Goal: Task Accomplishment & Management: Manage account settings

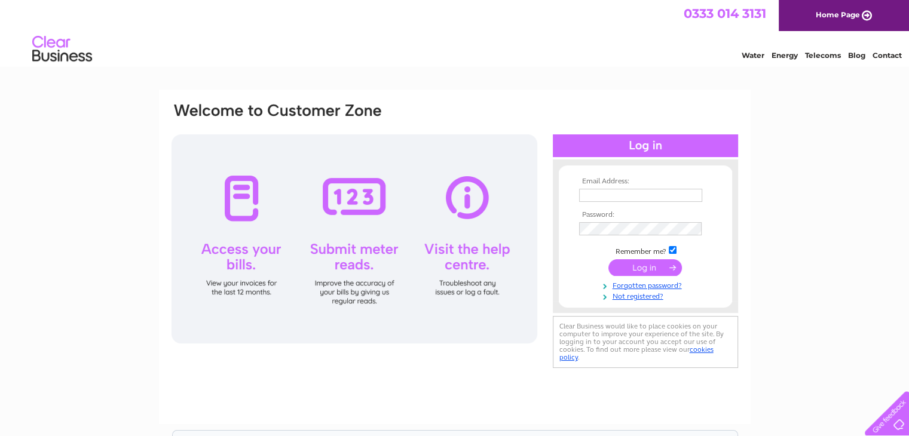
click at [619, 266] on input "submit" at bounding box center [645, 267] width 74 height 17
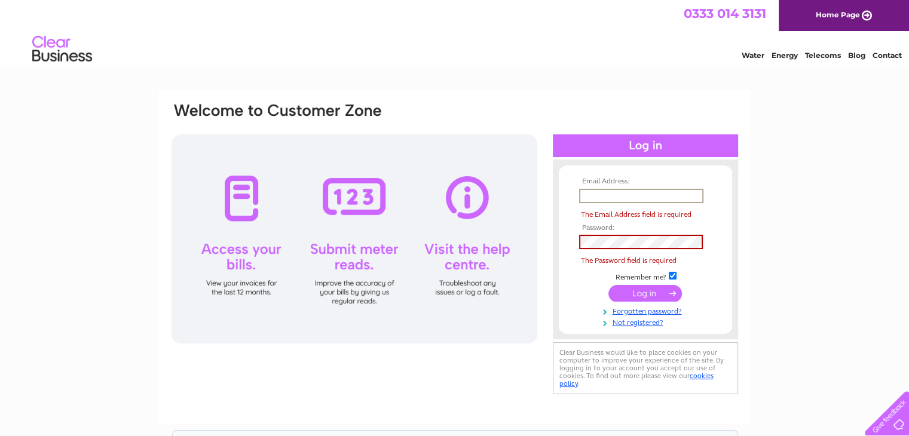
click at [604, 195] on input "text" at bounding box center [641, 196] width 124 height 14
type input "[EMAIL_ADDRESS][DOMAIN_NAME]"
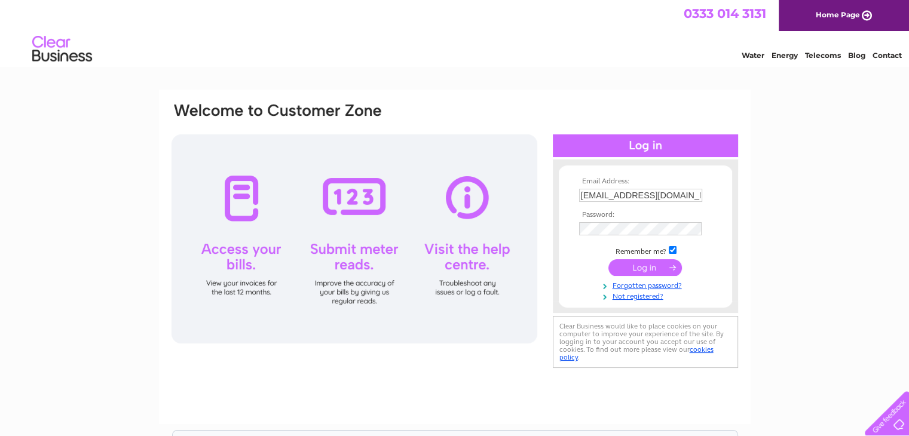
click at [654, 267] on input "submit" at bounding box center [645, 267] width 74 height 17
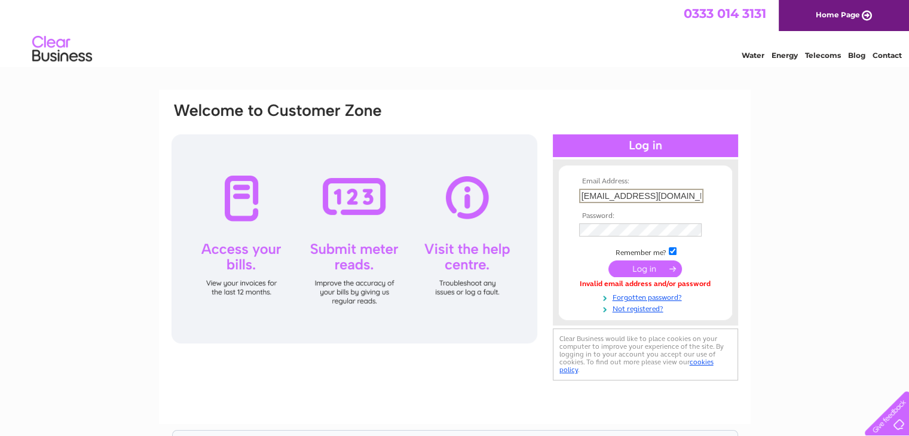
click at [683, 191] on input "[EMAIL_ADDRESS][DOMAIN_NAME]" at bounding box center [641, 196] width 124 height 14
type input "[PERSON_NAME][EMAIL_ADDRESS][DOMAIN_NAME]"
click at [635, 267] on input "submit" at bounding box center [645, 268] width 74 height 17
click at [635, 267] on input "submit" at bounding box center [645, 267] width 74 height 17
click at [638, 271] on input "submit" at bounding box center [645, 267] width 74 height 17
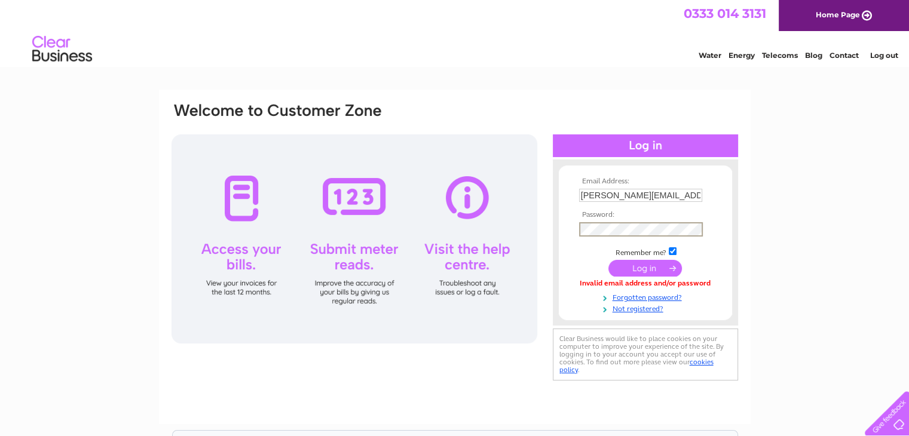
click at [626, 266] on input "submit" at bounding box center [645, 268] width 74 height 17
click at [626, 266] on input "submit" at bounding box center [645, 267] width 74 height 17
click at [626, 265] on input "submit" at bounding box center [645, 268] width 74 height 17
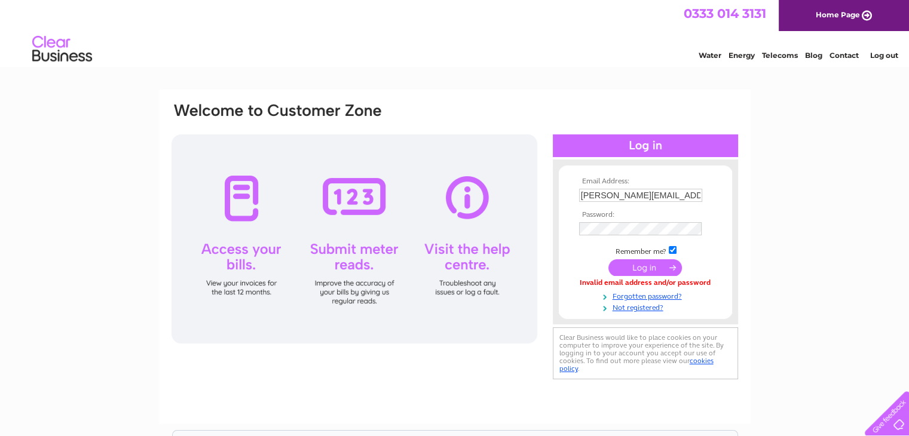
click at [626, 265] on input "submit" at bounding box center [645, 267] width 74 height 17
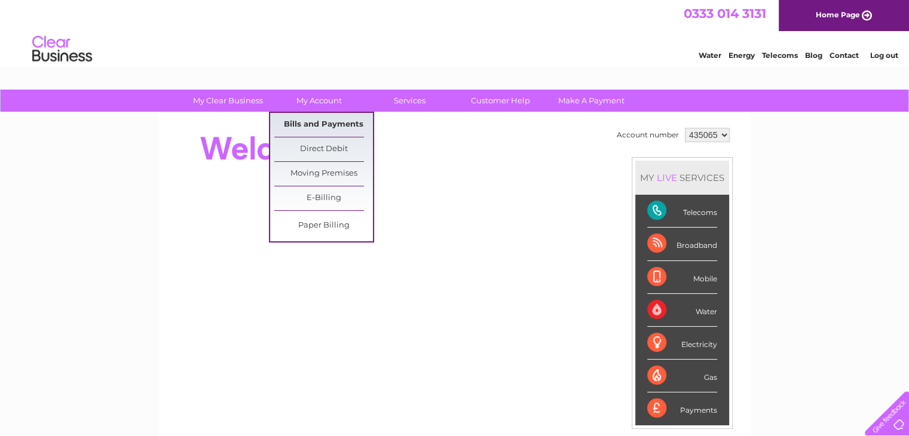
click at [308, 124] on link "Bills and Payments" at bounding box center [323, 125] width 99 height 24
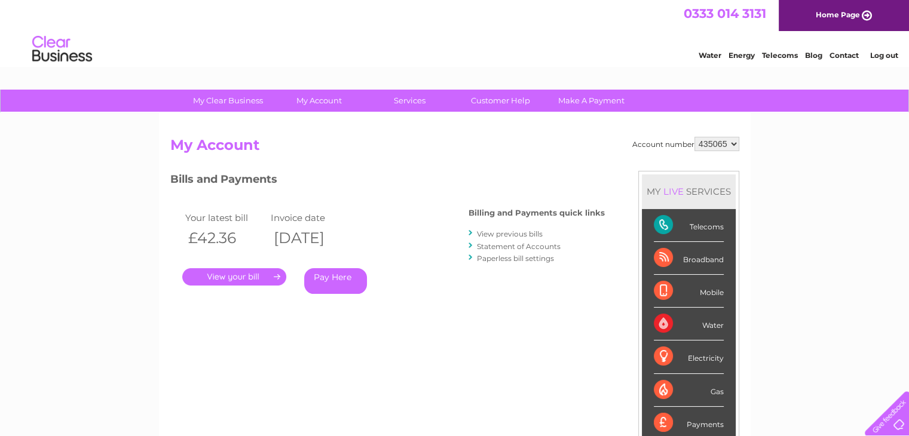
click at [244, 280] on link "." at bounding box center [234, 276] width 104 height 17
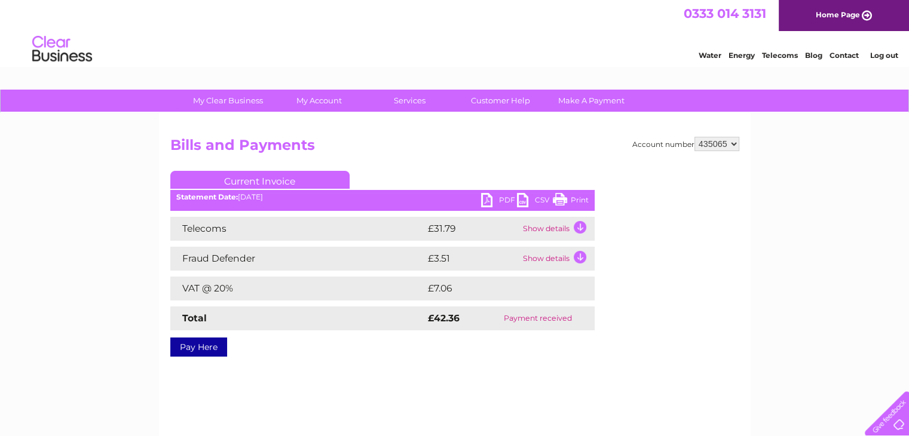
click at [568, 200] on link "Print" at bounding box center [571, 201] width 36 height 17
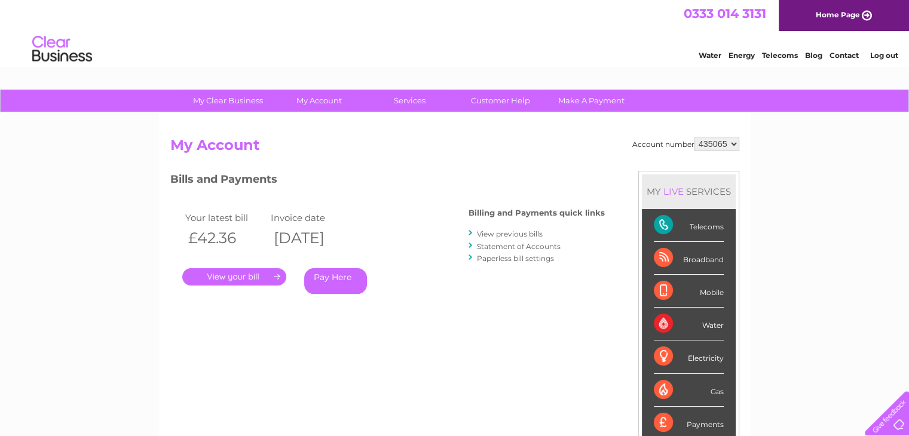
click at [499, 235] on link "View previous bills" at bounding box center [510, 233] width 66 height 9
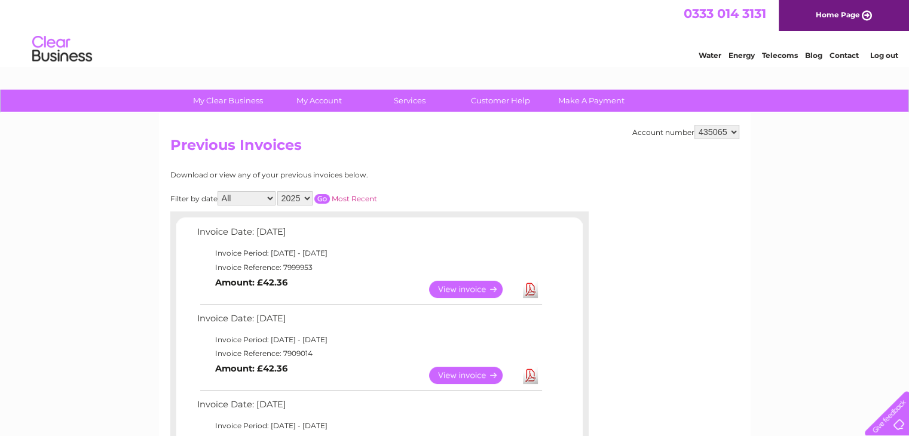
click at [452, 379] on link "View" at bounding box center [473, 375] width 88 height 17
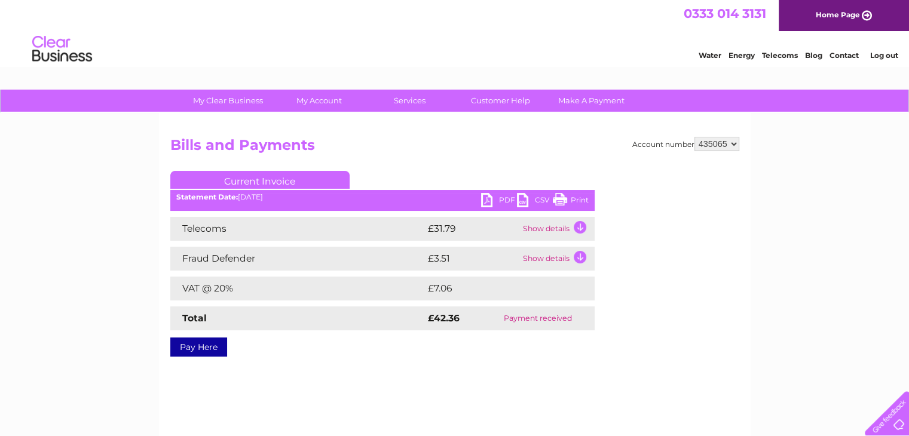
click at [565, 197] on link "Print" at bounding box center [571, 201] width 36 height 17
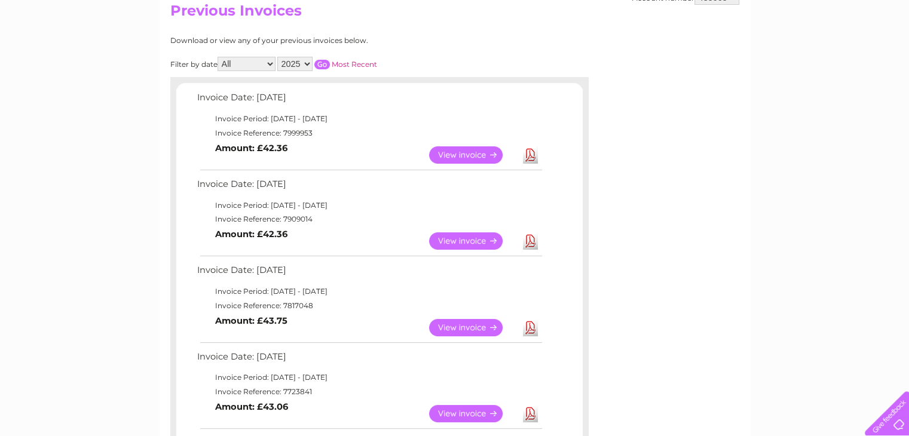
scroll to position [140, 0]
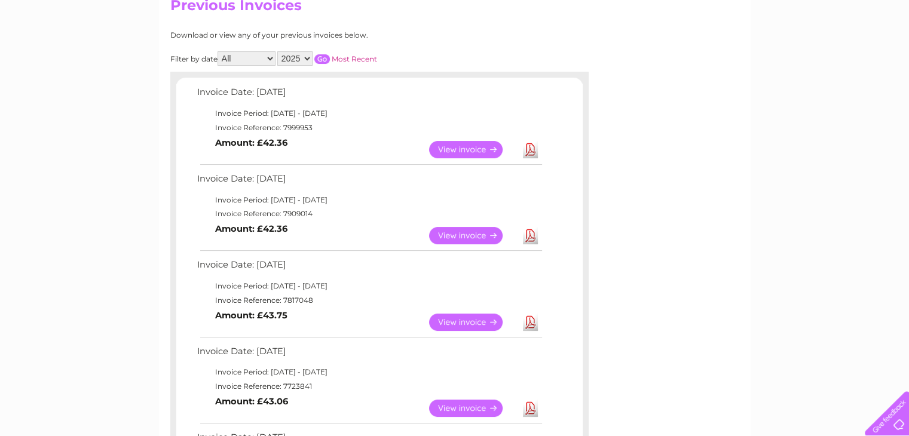
click at [466, 322] on link "View" at bounding box center [473, 322] width 88 height 17
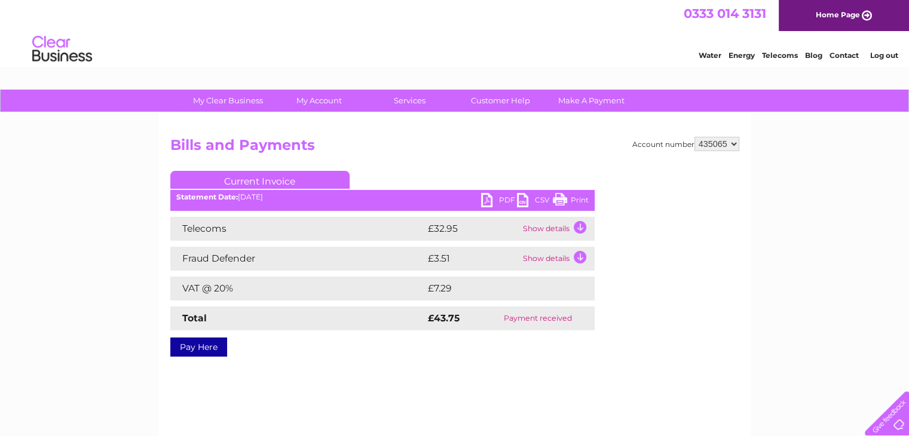
click at [561, 198] on link "Print" at bounding box center [571, 201] width 36 height 17
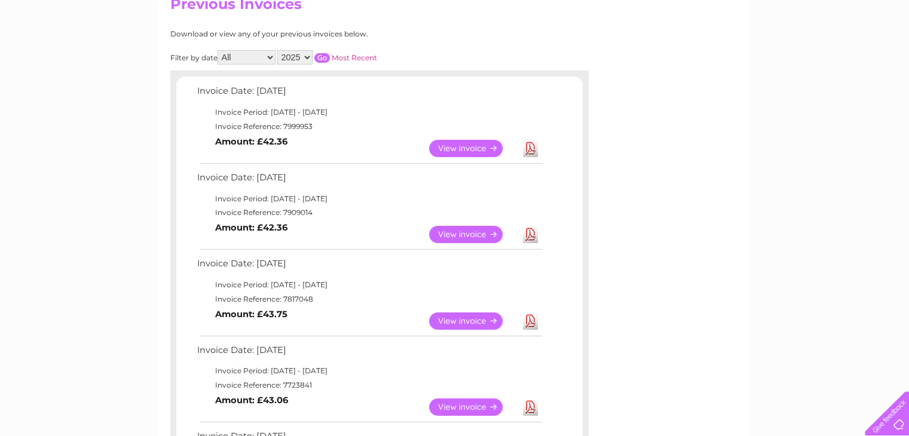
click at [443, 148] on link "View" at bounding box center [473, 148] width 88 height 17
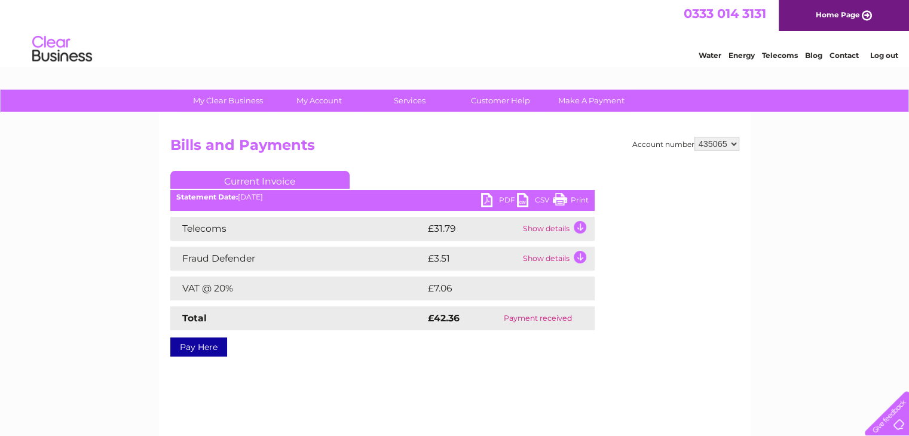
click at [558, 200] on link "Print" at bounding box center [571, 201] width 36 height 17
click at [521, 198] on link "CSV" at bounding box center [535, 201] width 36 height 17
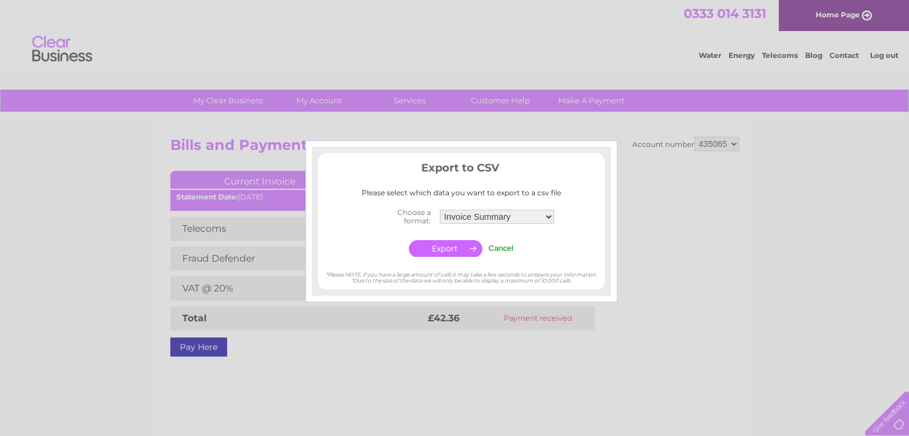
click at [498, 250] on input "Cancel" at bounding box center [500, 248] width 25 height 9
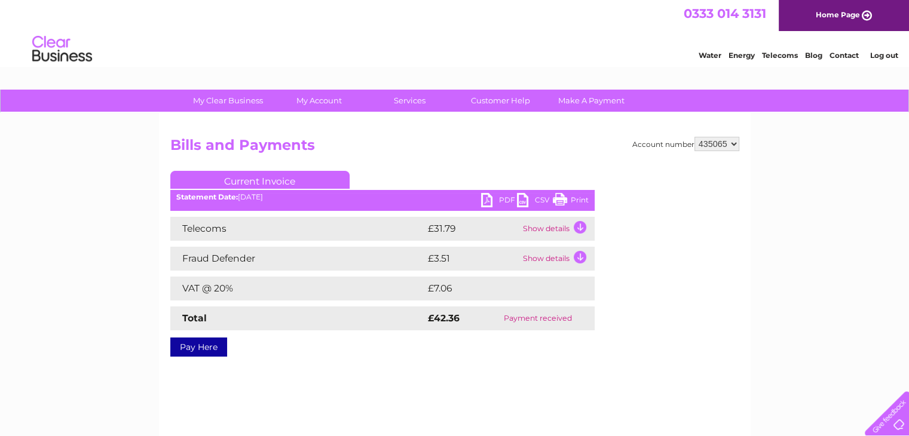
click at [486, 200] on link "PDF" at bounding box center [499, 201] width 36 height 17
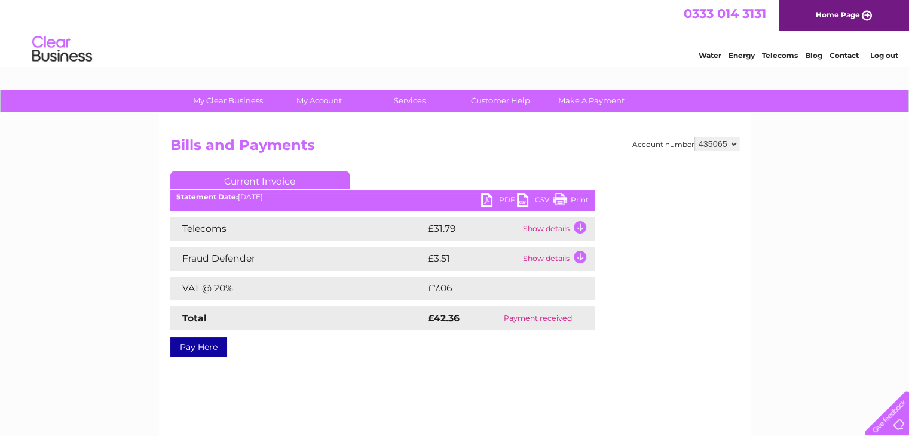
click at [485, 204] on link "PDF" at bounding box center [499, 201] width 36 height 17
click at [559, 199] on link "Print" at bounding box center [571, 201] width 36 height 17
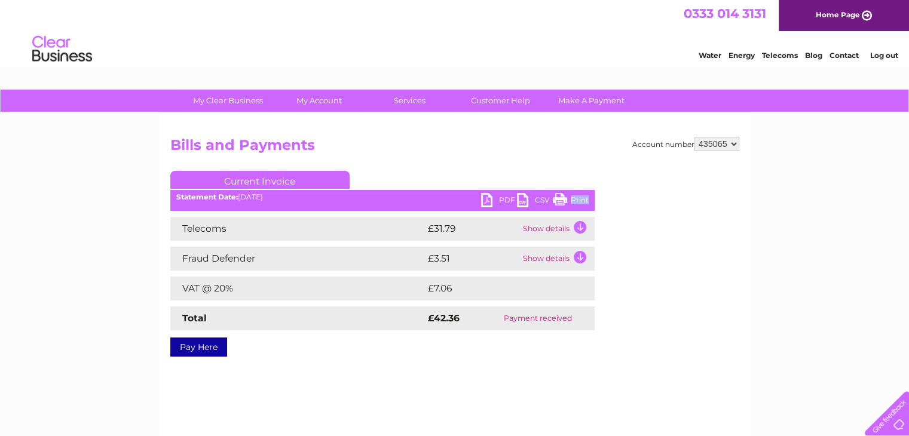
click at [573, 198] on link "Print" at bounding box center [571, 201] width 36 height 17
